Goal: Information Seeking & Learning: Learn about a topic

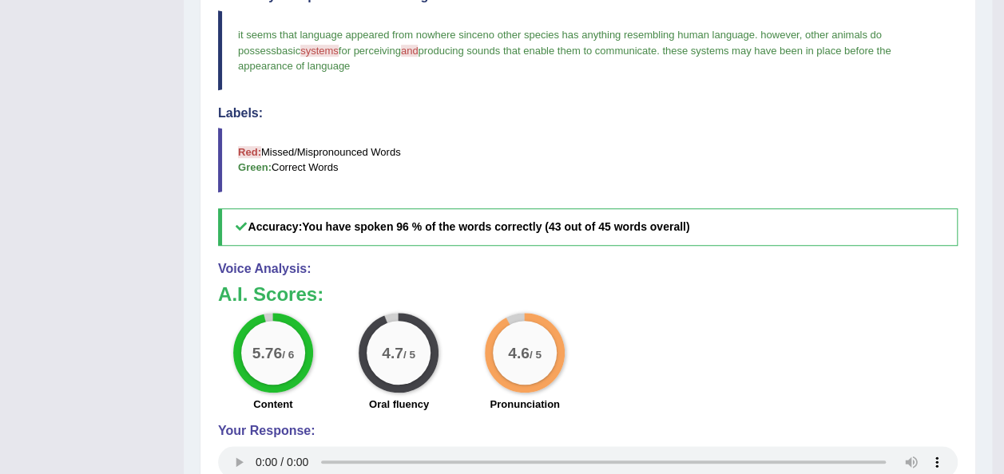
scroll to position [141, 0]
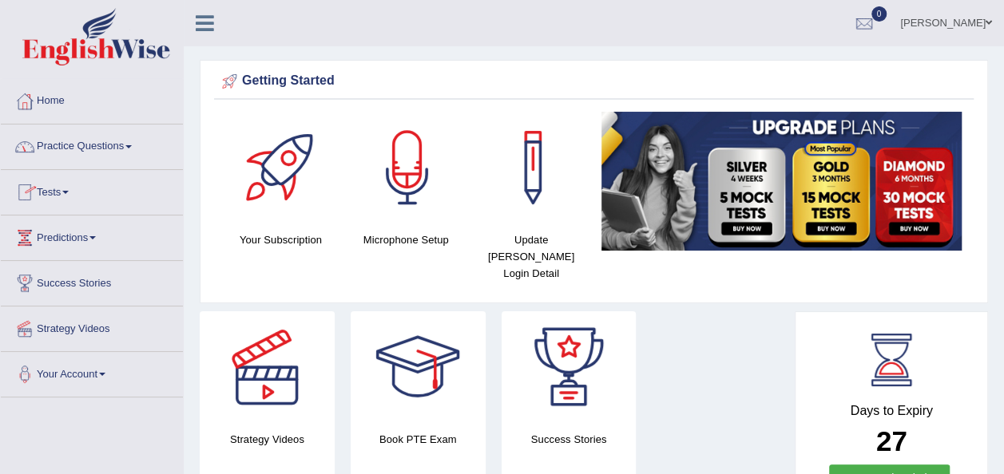
click at [133, 149] on link "Practice Questions" at bounding box center [92, 145] width 182 height 40
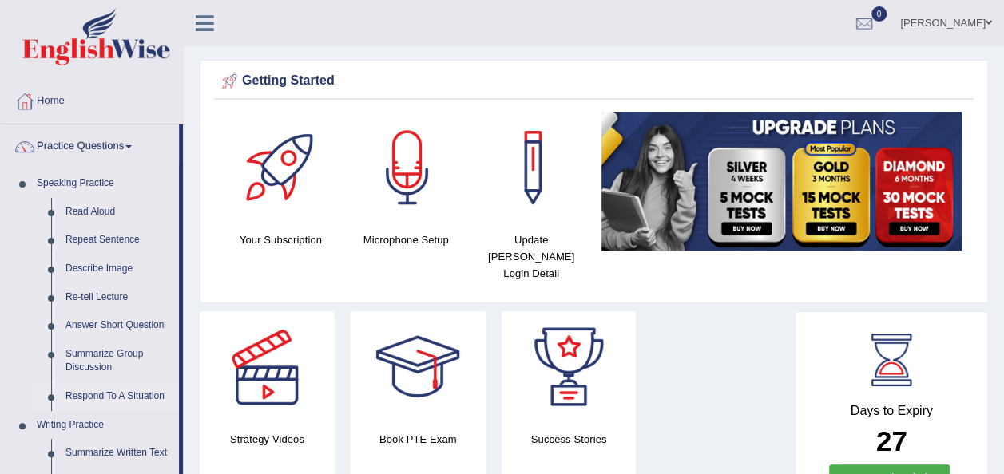
drag, startPoint x: 180, startPoint y: 414, endPoint x: 70, endPoint y: 394, distance: 111.8
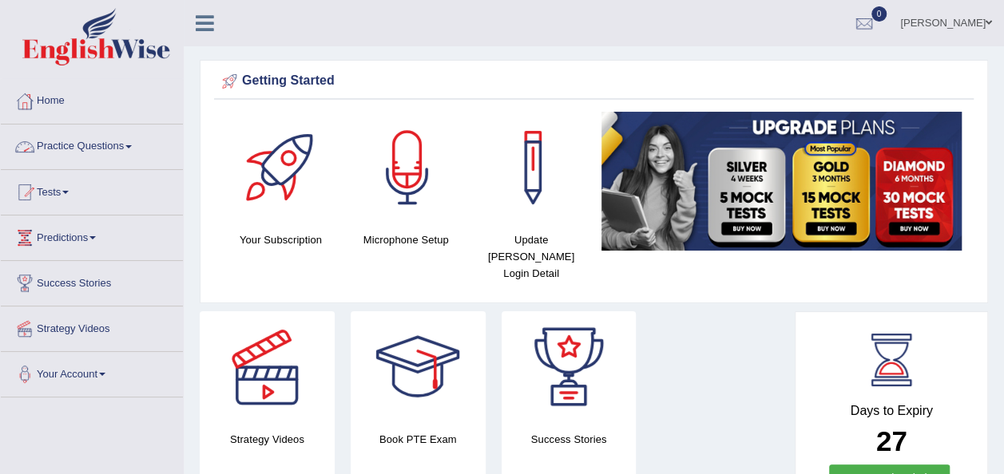
click at [132, 147] on span at bounding box center [128, 146] width 6 height 3
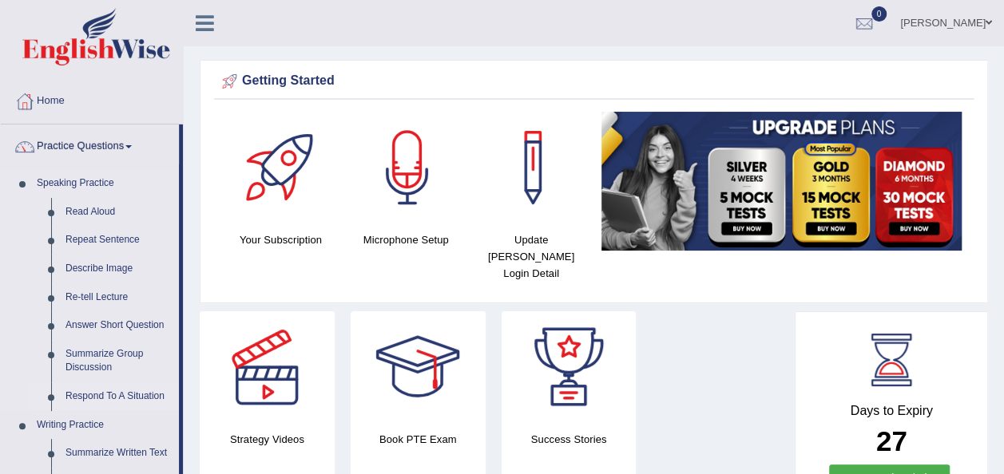
click at [85, 398] on link "Respond To A Situation" at bounding box center [118, 396] width 121 height 29
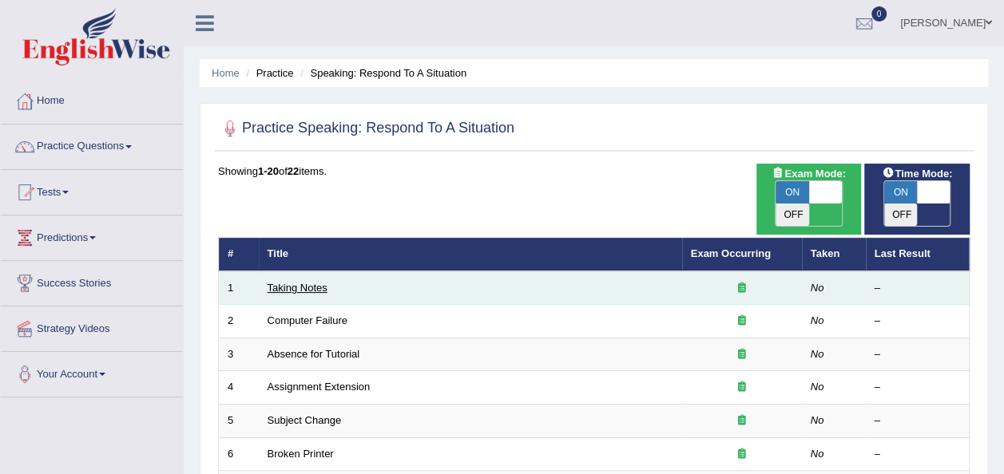
click at [304, 282] on link "Taking Notes" at bounding box center [297, 288] width 60 height 12
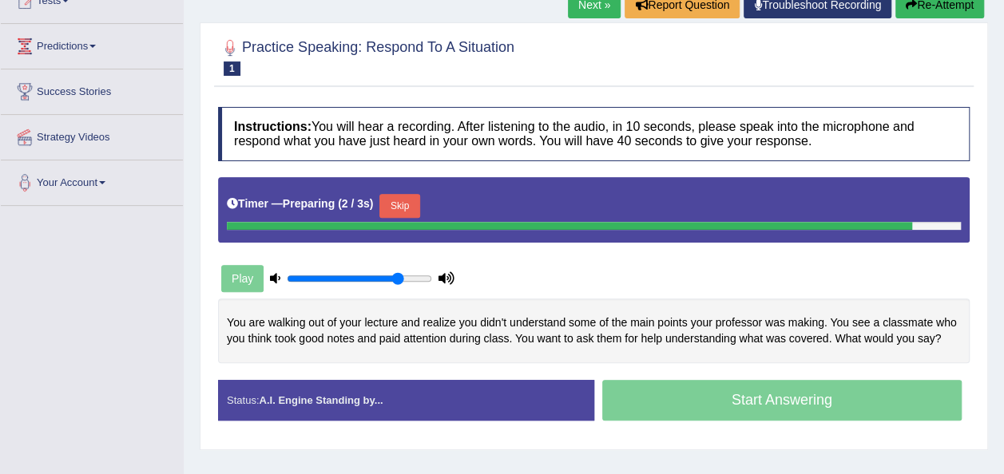
scroll to position [227, 0]
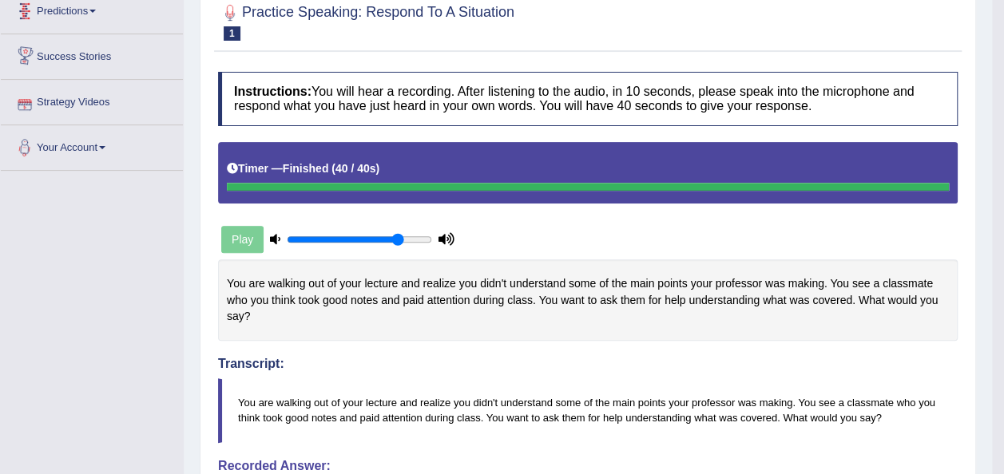
click at [196, 34] on div "Home Practice Speaking: Respond To A Situation Taking Notes * Remember to use t…" at bounding box center [588, 385] width 808 height 1224
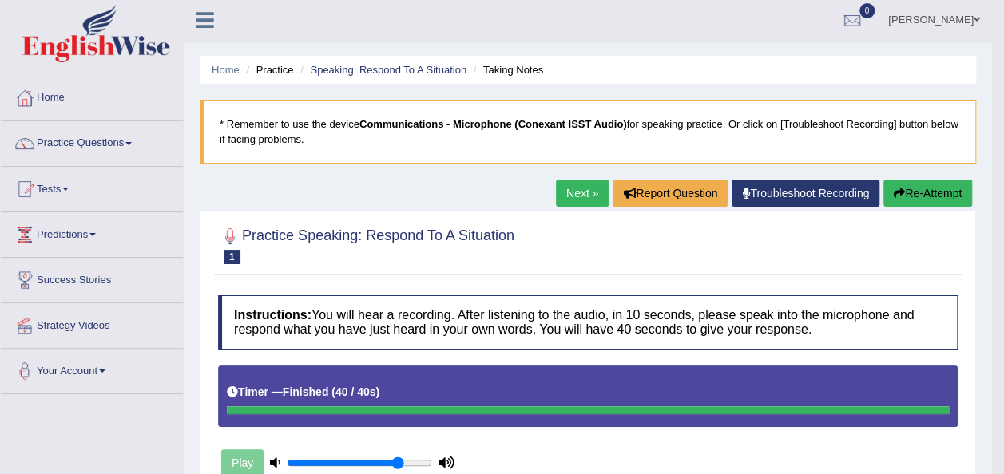
scroll to position [0, 0]
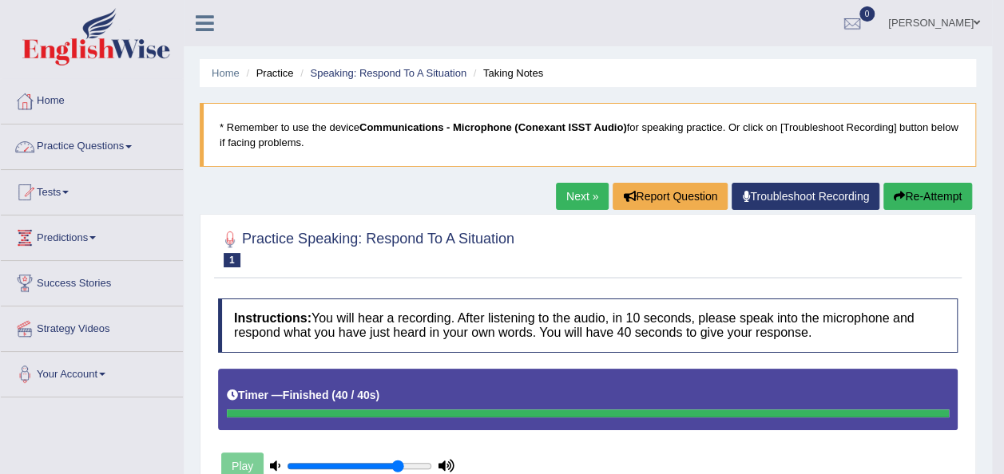
click at [133, 149] on link "Practice Questions" at bounding box center [92, 145] width 182 height 40
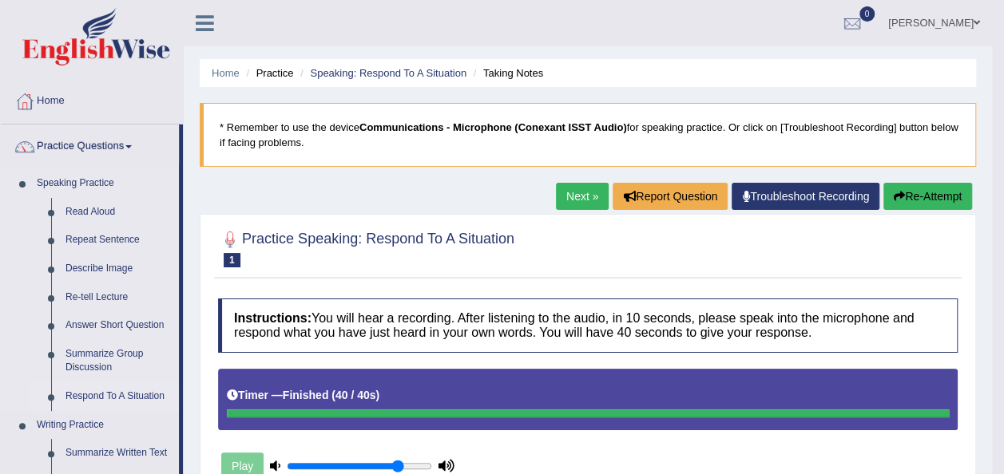
click at [101, 396] on link "Respond To A Situation" at bounding box center [118, 396] width 121 height 29
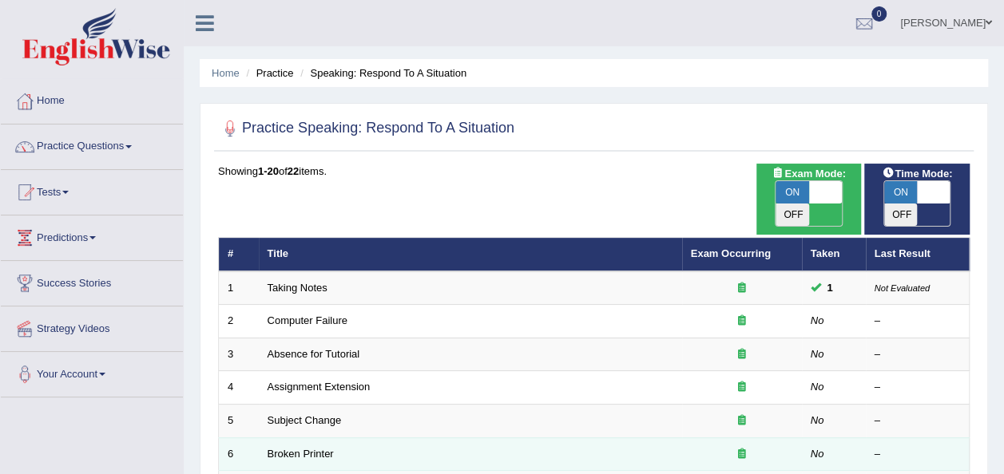
click at [344, 438] on td "Broken Printer" at bounding box center [470, 455] width 423 height 34
click at [307, 448] on link "Broken Printer" at bounding box center [300, 454] width 66 height 12
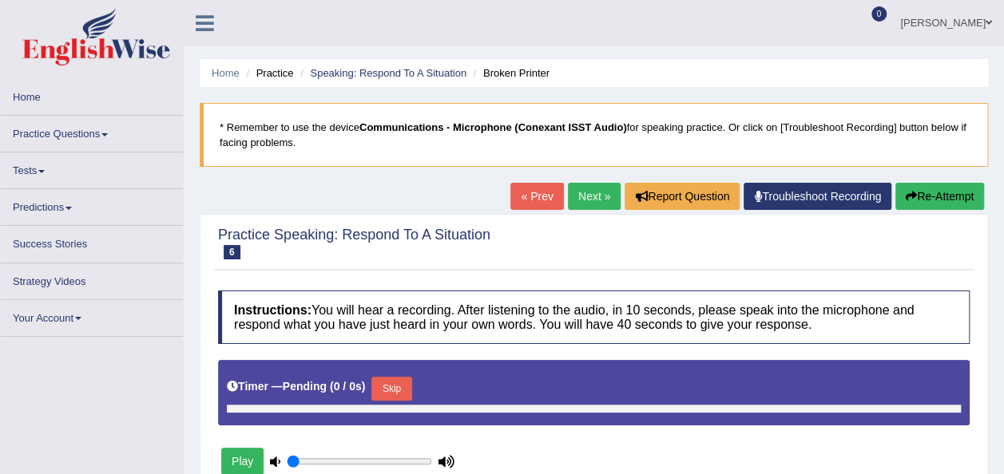
type input "0.8"
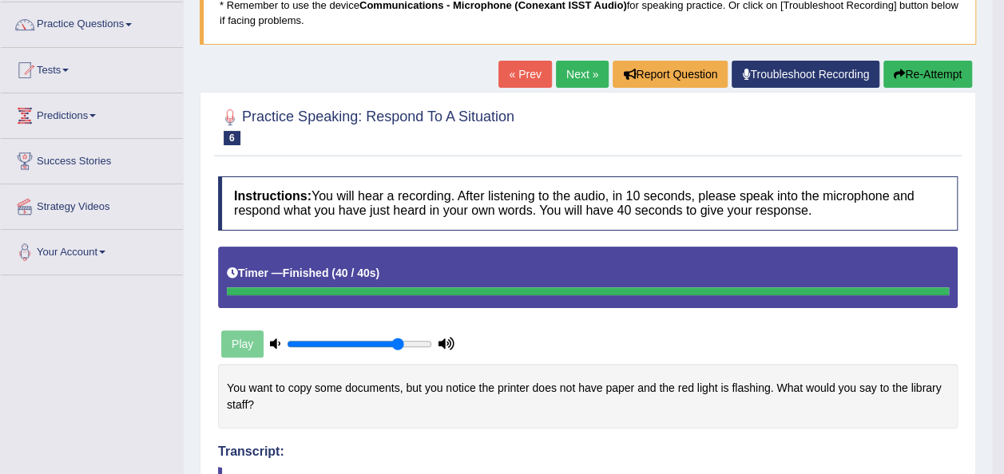
scroll to position [96, 0]
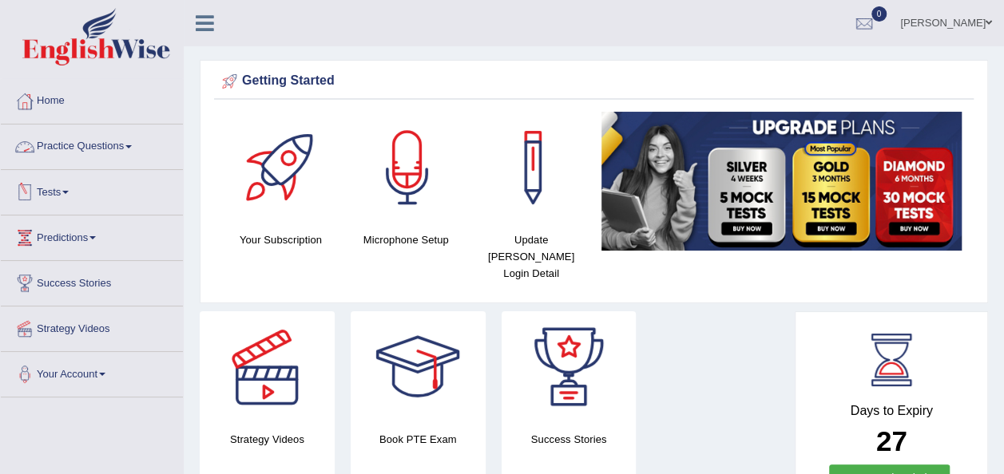
click at [132, 153] on link "Practice Questions" at bounding box center [92, 145] width 182 height 40
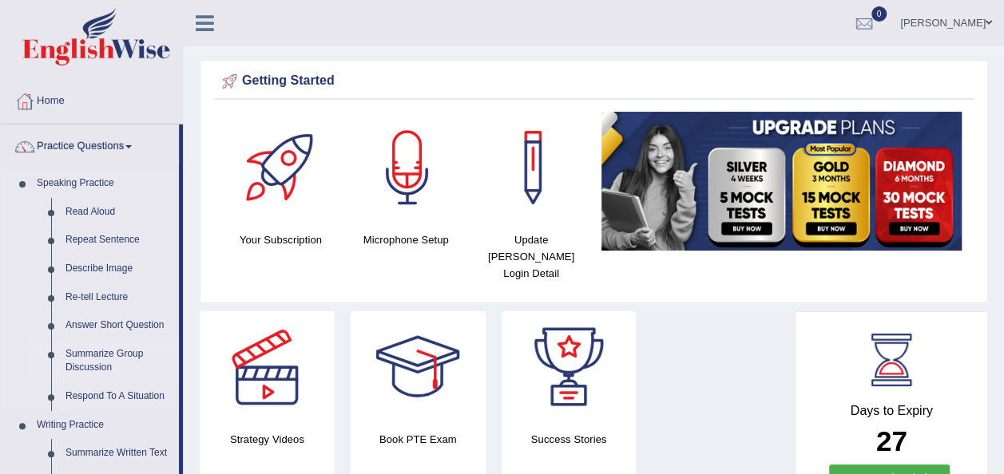
click at [103, 351] on link "Summarize Group Discussion" at bounding box center [118, 361] width 121 height 42
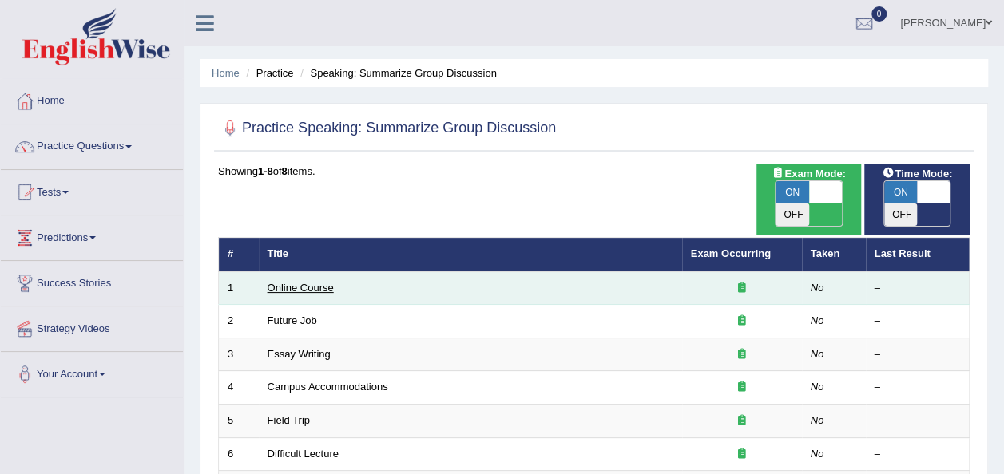
click at [289, 282] on link "Online Course" at bounding box center [300, 288] width 66 height 12
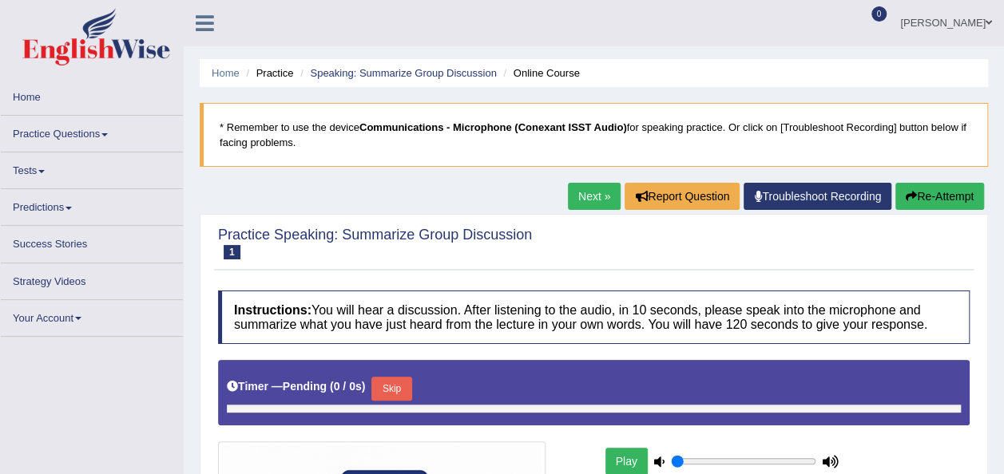
type input "0.8"
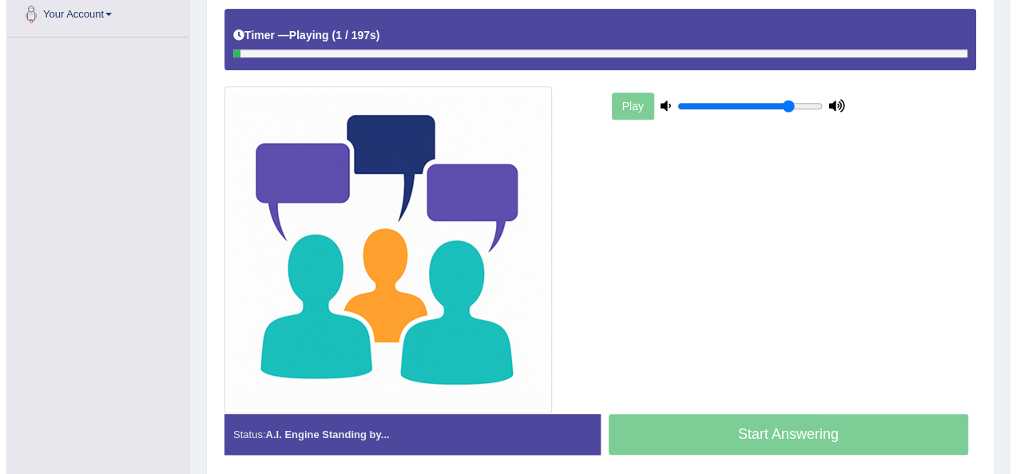
scroll to position [353, 0]
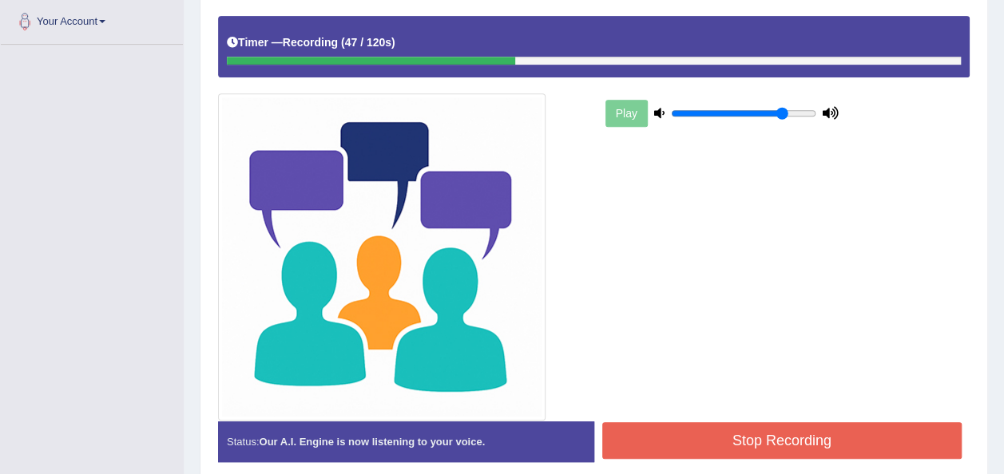
click at [668, 437] on button "Stop Recording" at bounding box center [782, 440] width 360 height 37
